Goal: Task Accomplishment & Management: Manage account settings

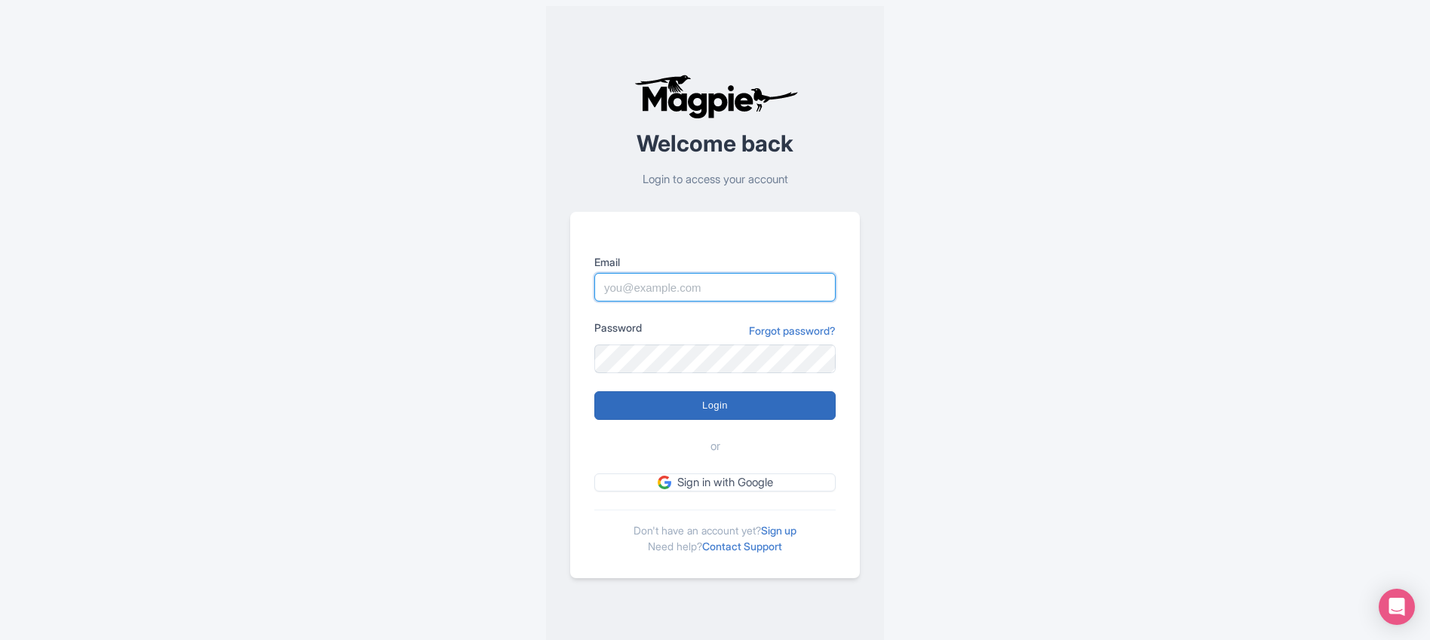
type input "[EMAIL_ADDRESS][DOMAIN_NAME]"
click at [723, 407] on input "Login" at bounding box center [714, 405] width 241 height 29
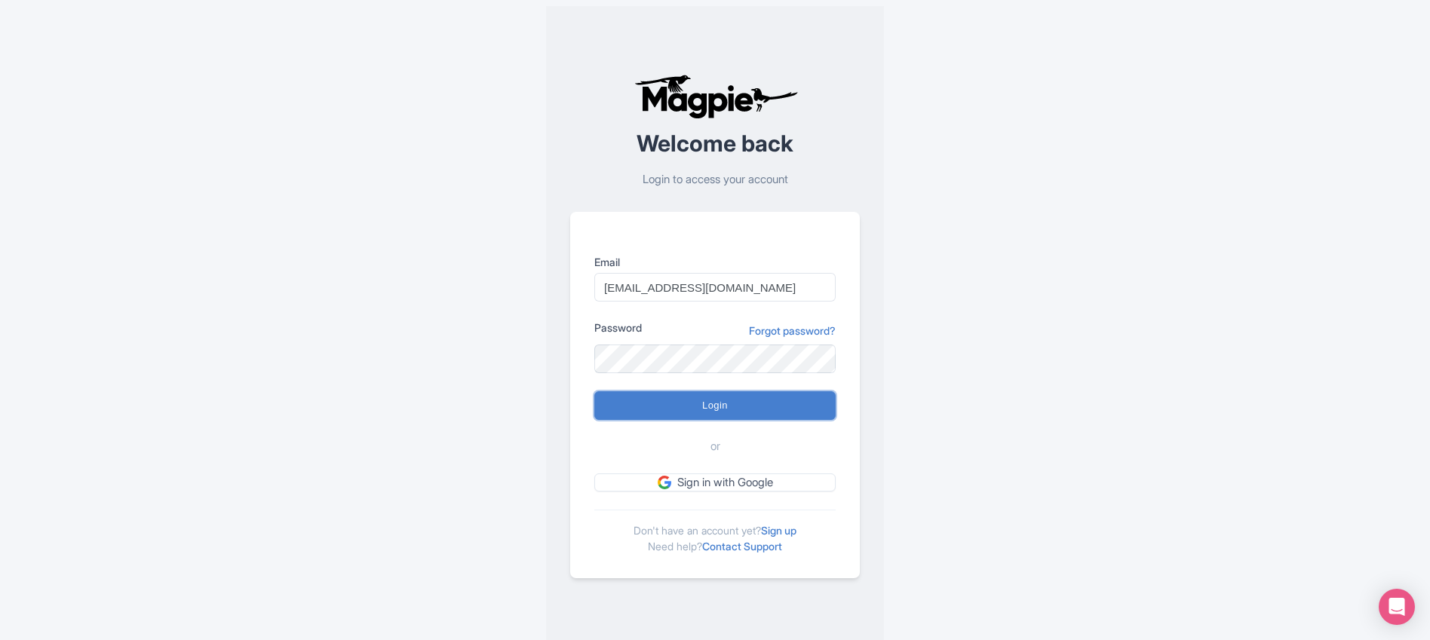
type input "Logging in..."
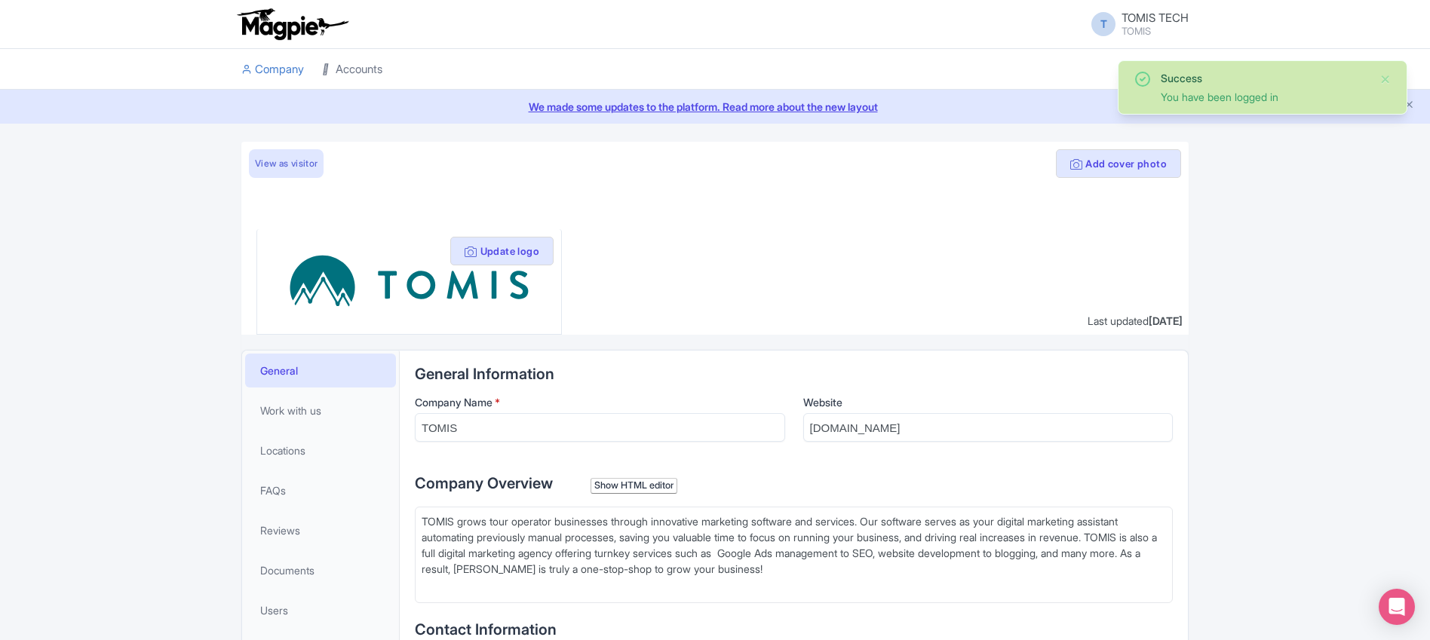
click at [341, 74] on link "Accounts" at bounding box center [352, 69] width 60 height 41
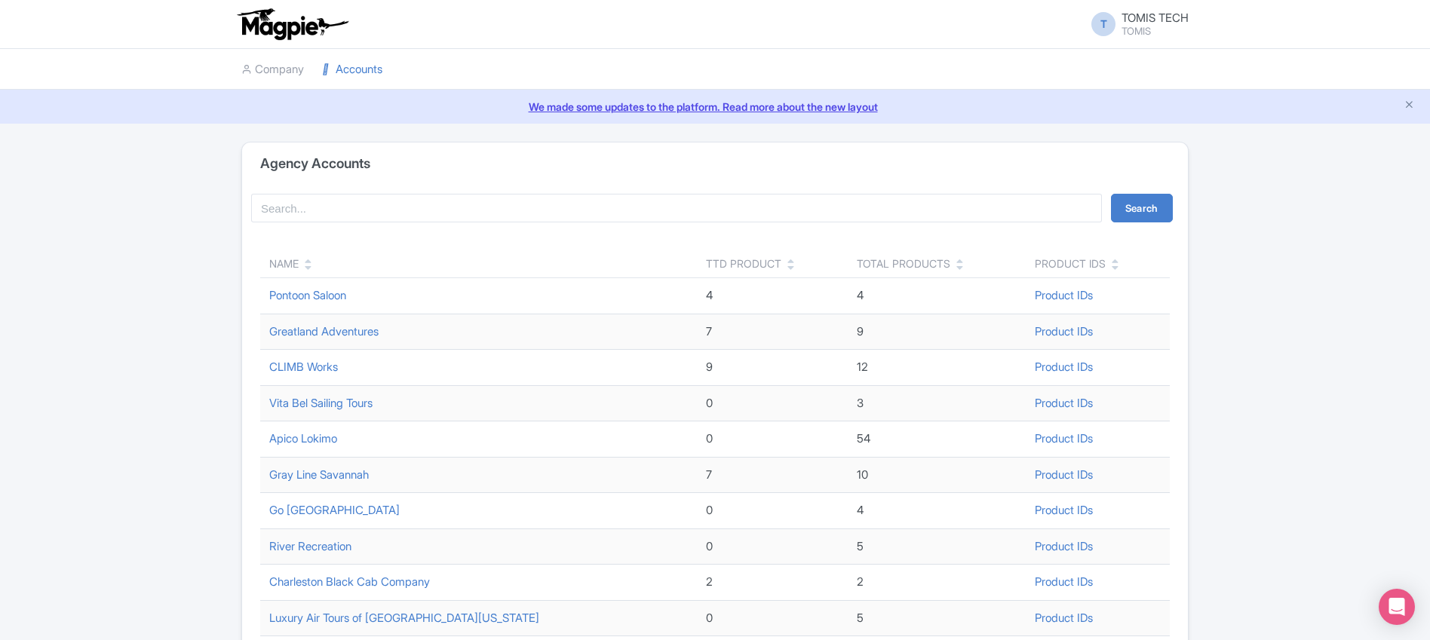
click at [311, 270] on icon at bounding box center [308, 267] width 7 height 11
click at [309, 268] on icon at bounding box center [308, 267] width 7 height 11
click at [310, 262] on icon at bounding box center [308, 267] width 7 height 11
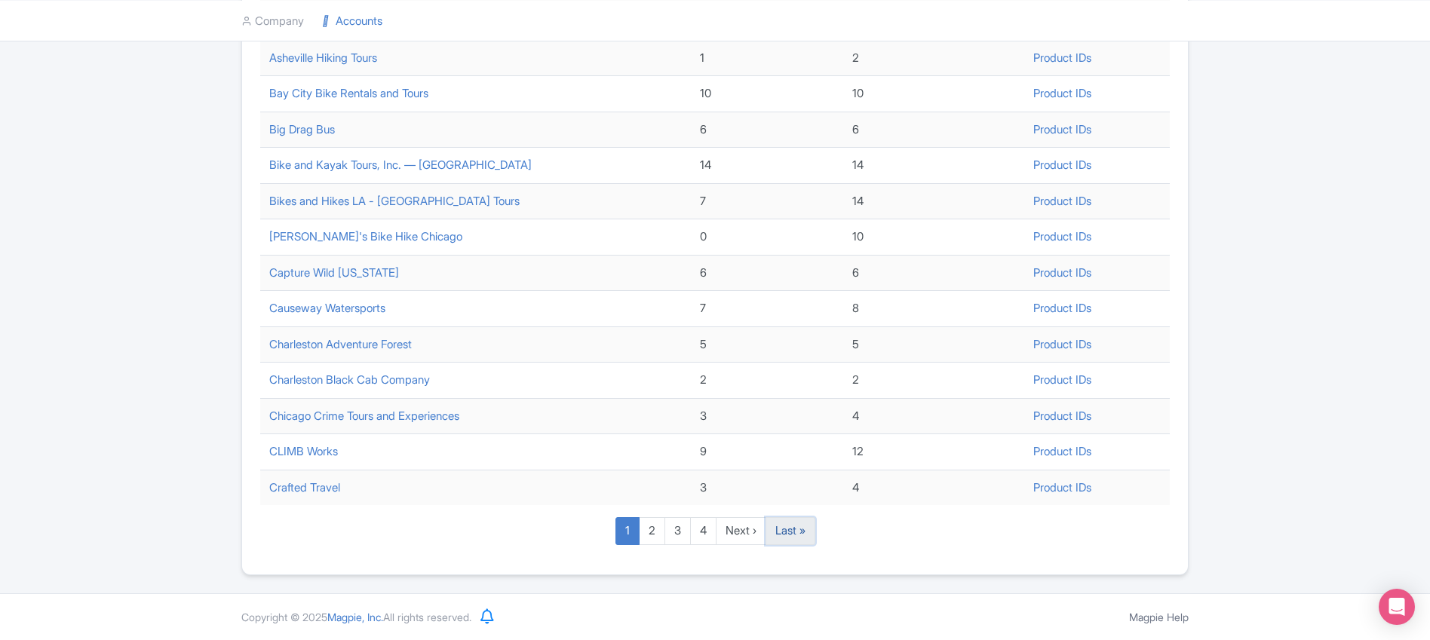
click at [799, 532] on link "Last »" at bounding box center [791, 531] width 50 height 28
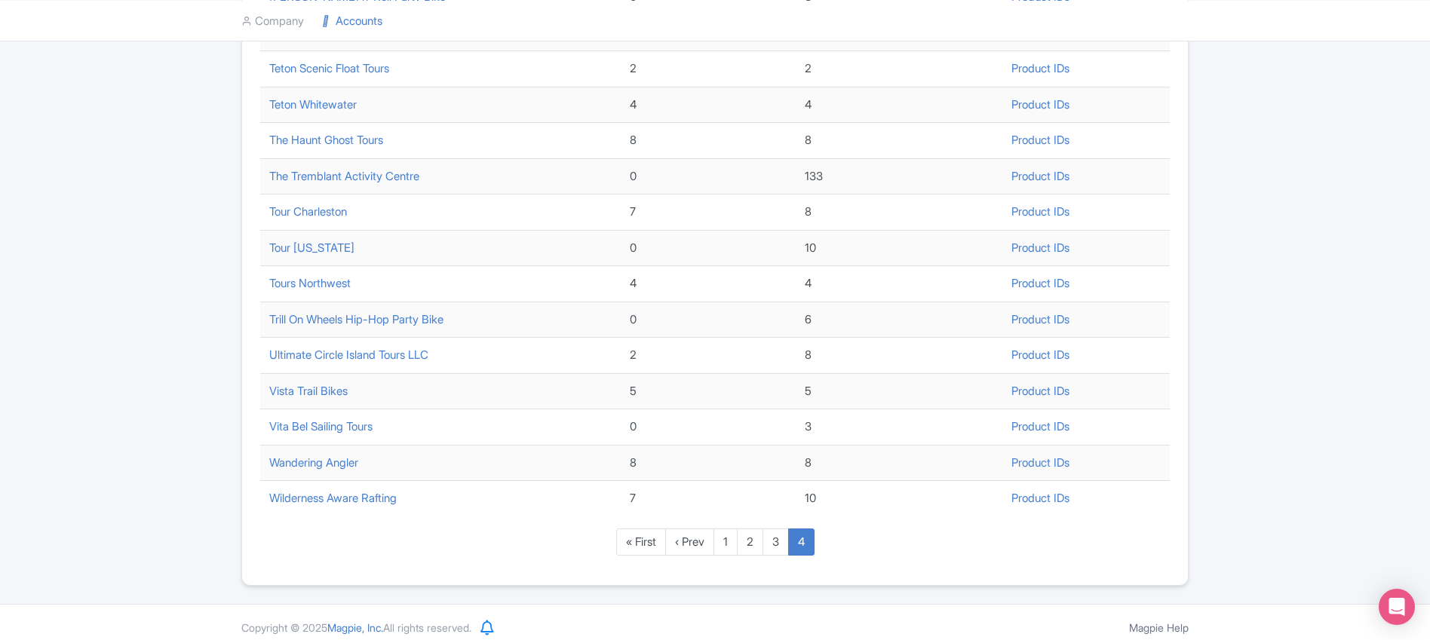
scroll to position [309, 0]
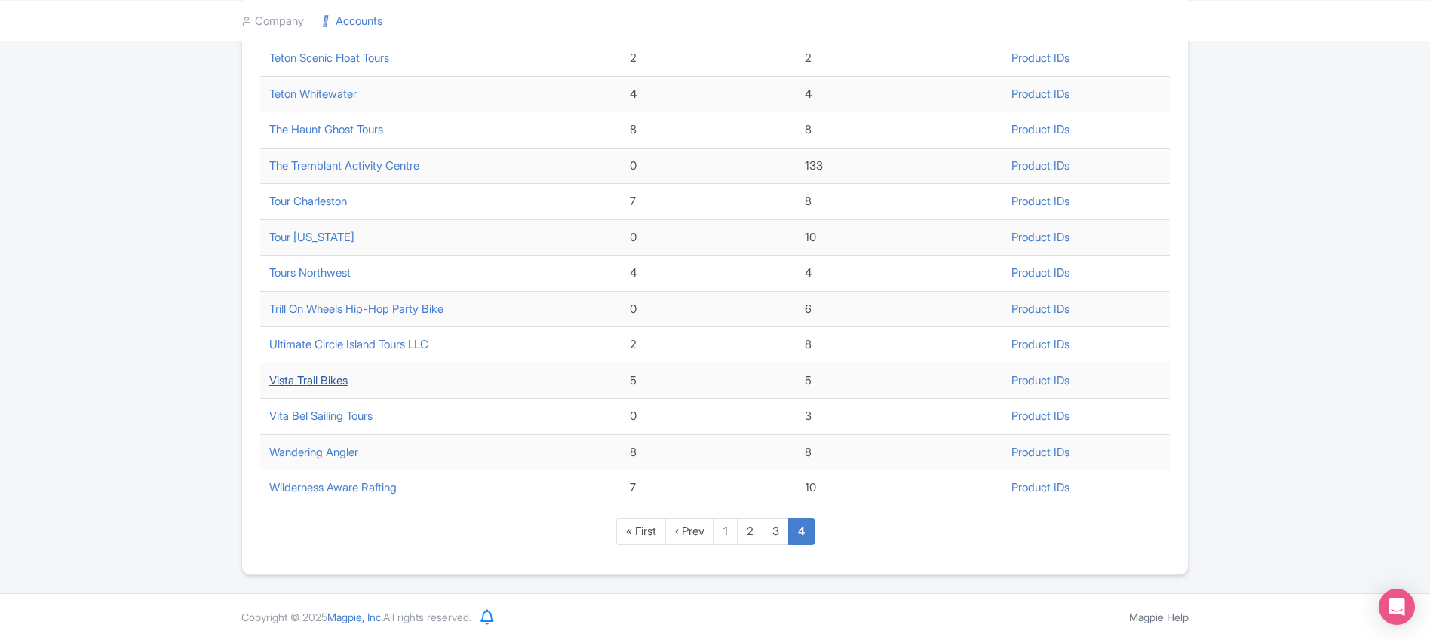
click at [307, 382] on link "Vista Trail Bikes" at bounding box center [308, 380] width 78 height 14
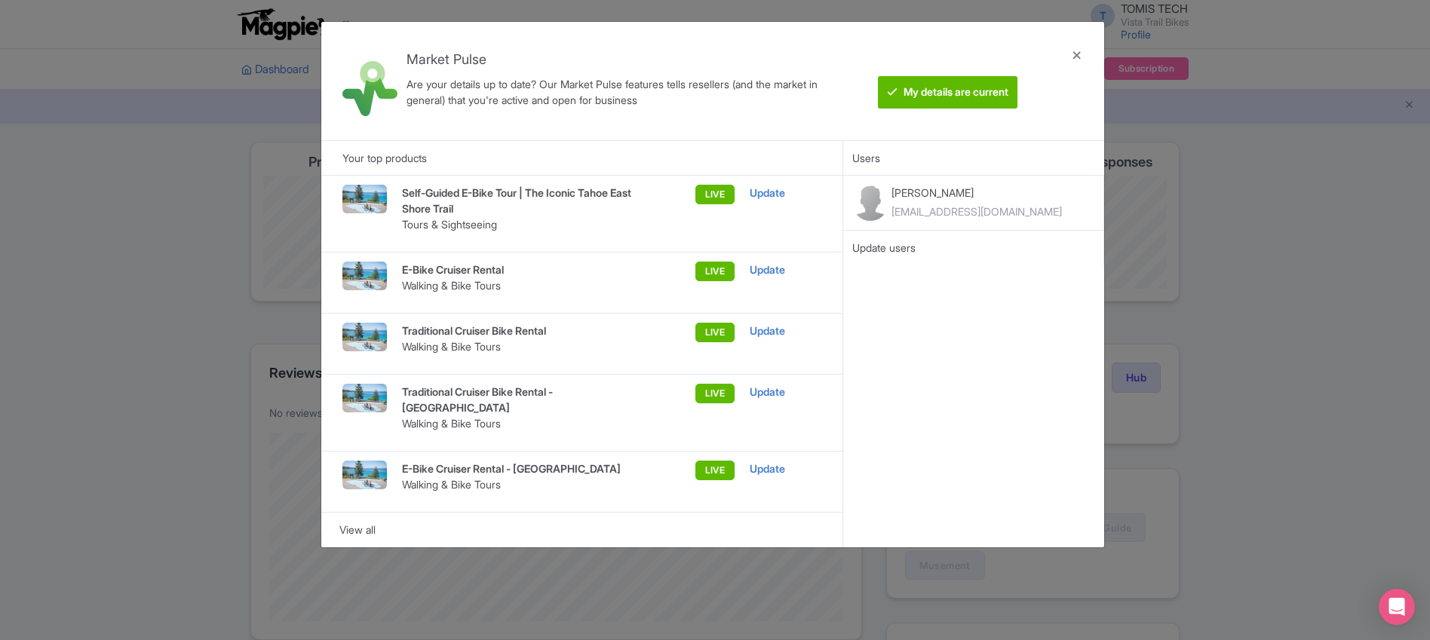
click at [254, 160] on div "Market Pulse Are your details up to date? Our Market Pulse features tells resel…" at bounding box center [715, 320] width 1430 height 640
drag, startPoint x: 211, startPoint y: 278, endPoint x: 233, endPoint y: 280, distance: 21.9
click at [211, 278] on div "Market Pulse Are your details up to date? Our Market Pulse features tells resel…" at bounding box center [715, 320] width 1430 height 640
click at [1079, 57] on div at bounding box center [1077, 81] width 36 height 94
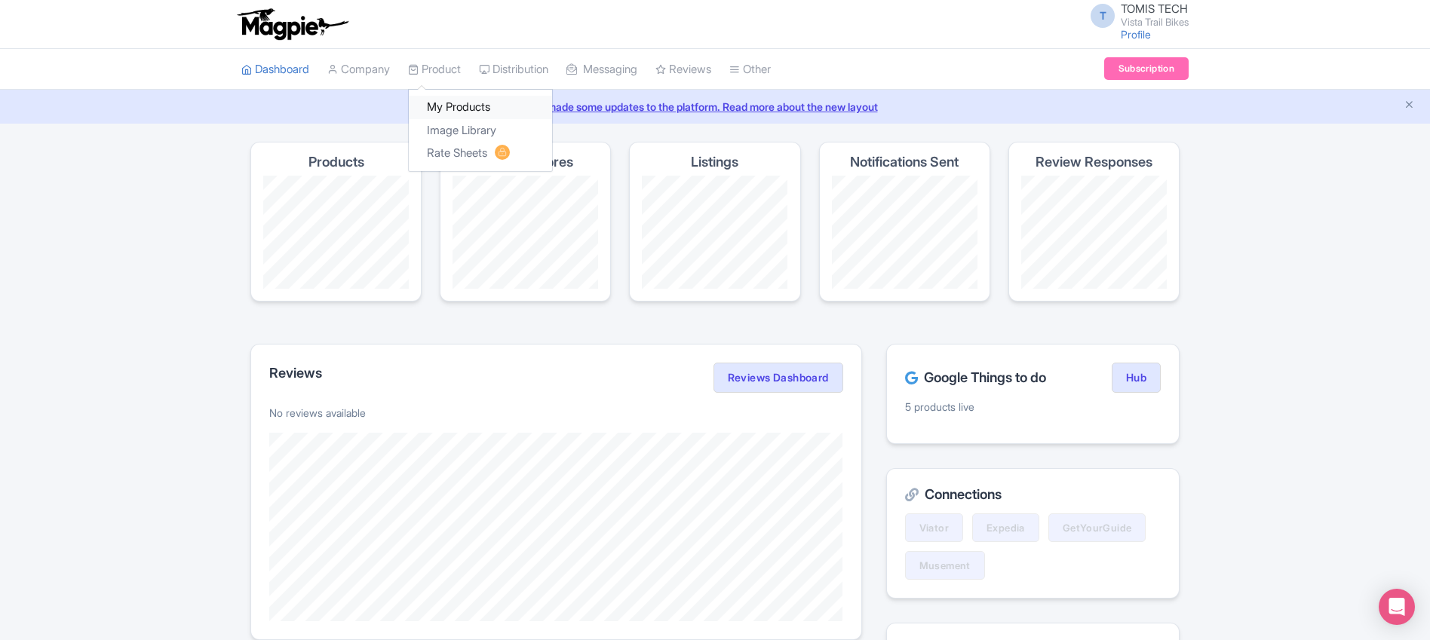
click at [445, 106] on link "My Products" at bounding box center [480, 107] width 143 height 23
